Goal: Book appointment/travel/reservation

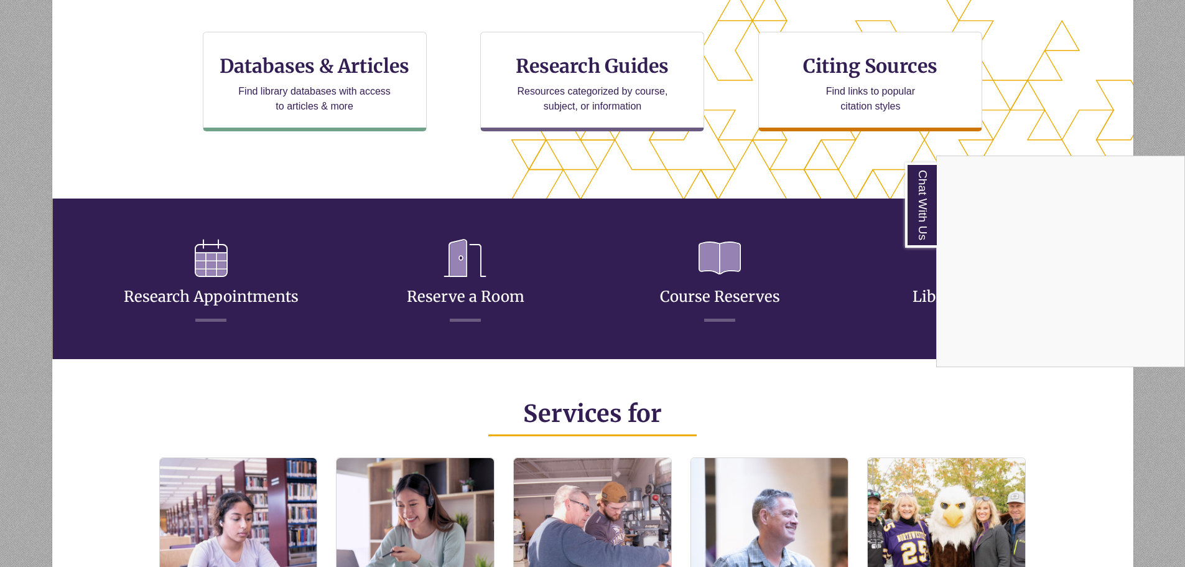
scroll to position [436, 0]
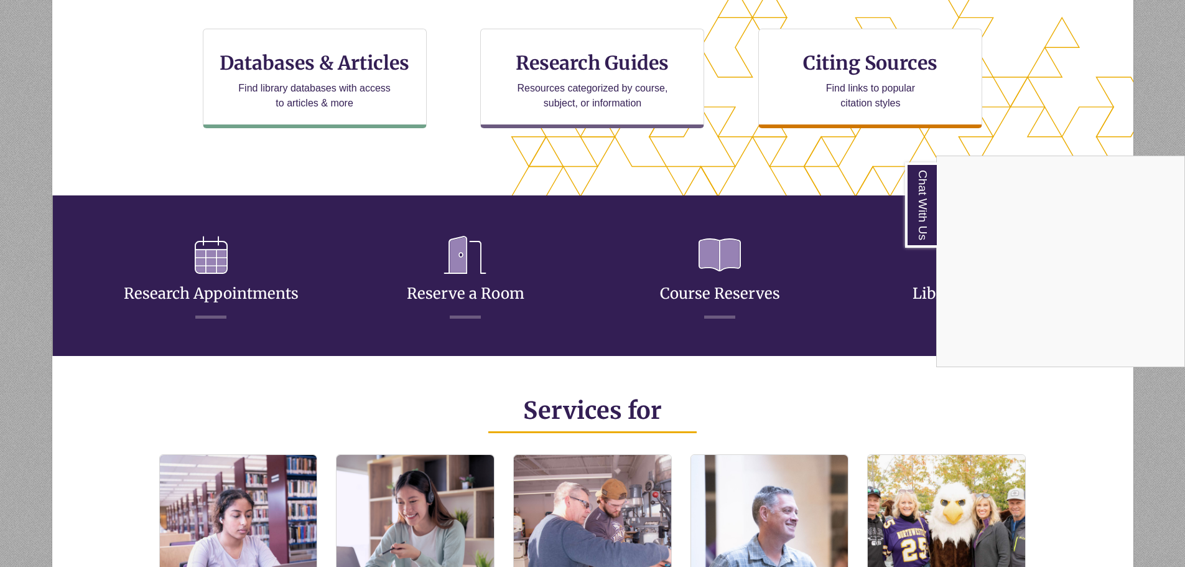
click at [462, 296] on div "Chat With Us" at bounding box center [592, 283] width 1185 height 567
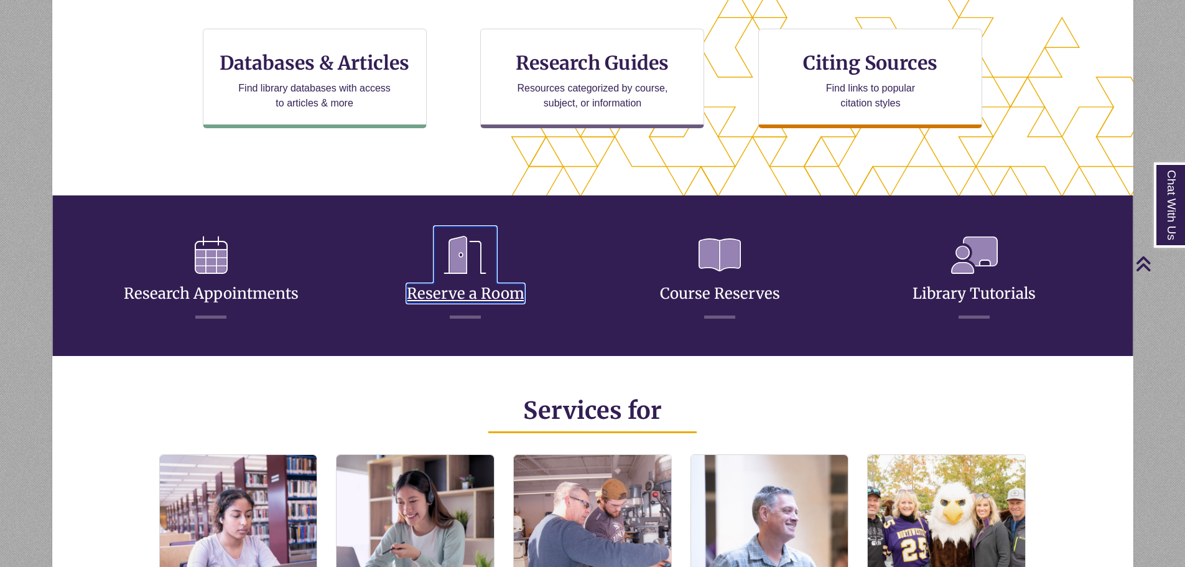
click at [468, 294] on link "Reserve a Room" at bounding box center [466, 278] width 118 height 49
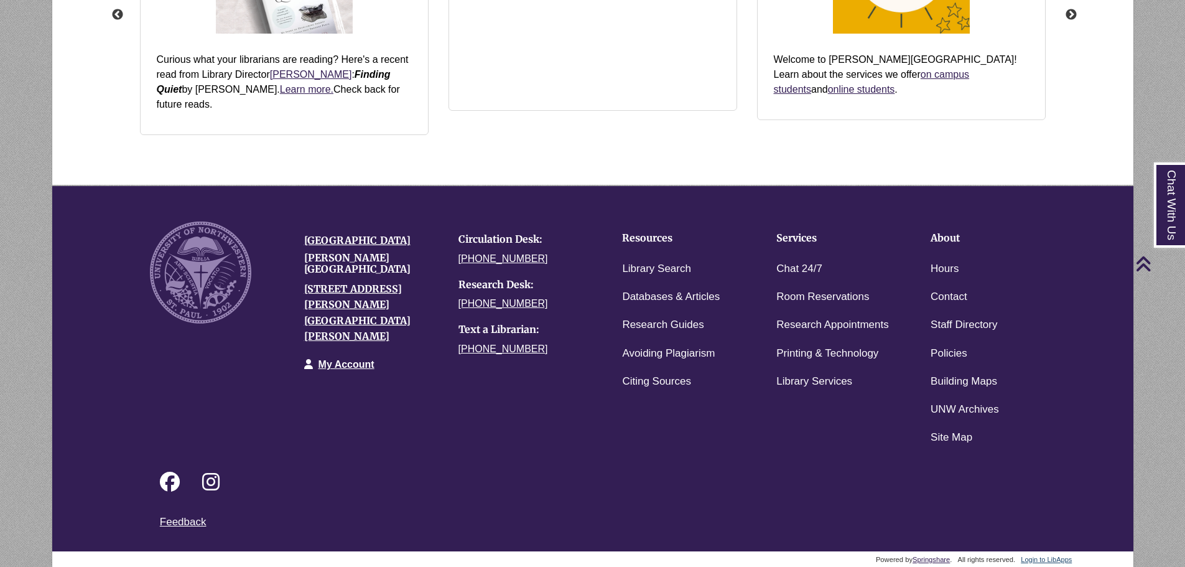
scroll to position [1653, 0]
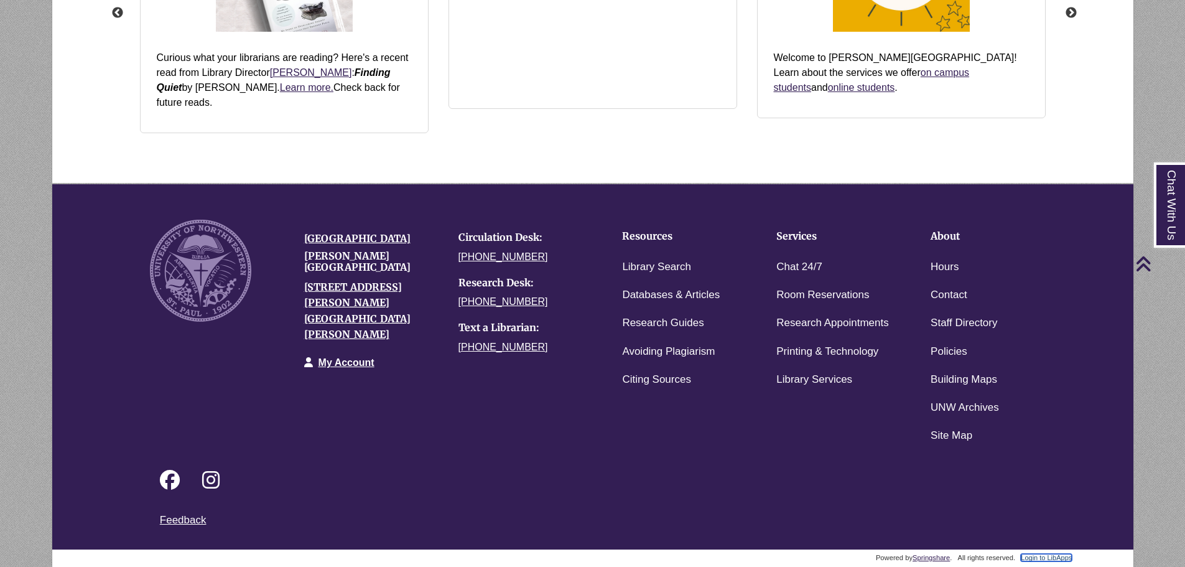
click at [1041, 556] on link "Login to LibApps" at bounding box center [1046, 557] width 51 height 7
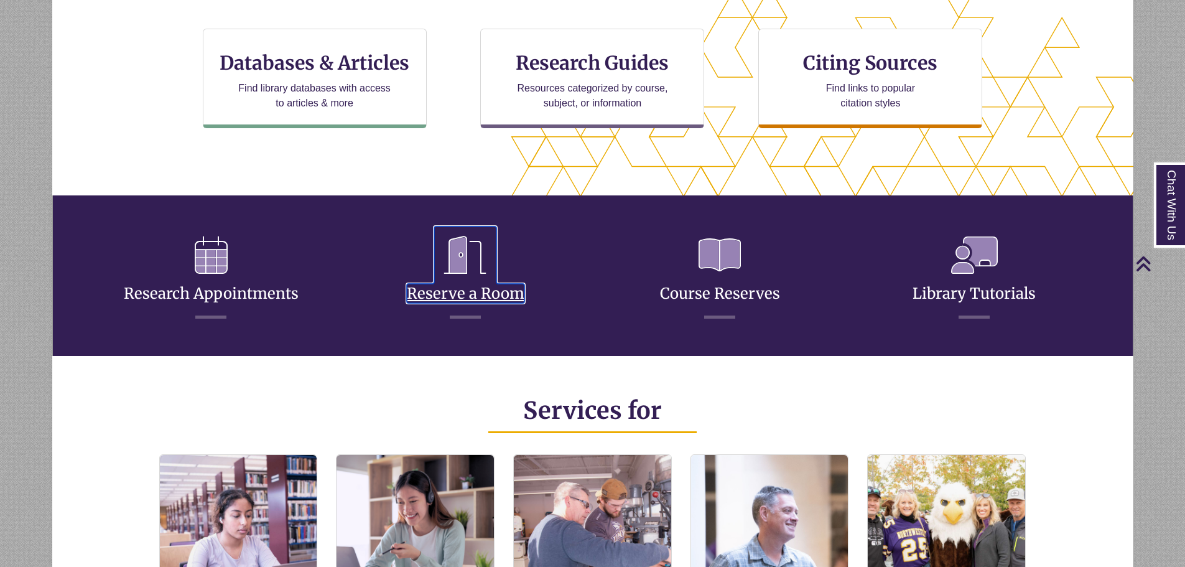
click at [470, 285] on link "Reserve a Room" at bounding box center [466, 278] width 118 height 49
